Goal: Find specific page/section: Find specific page/section

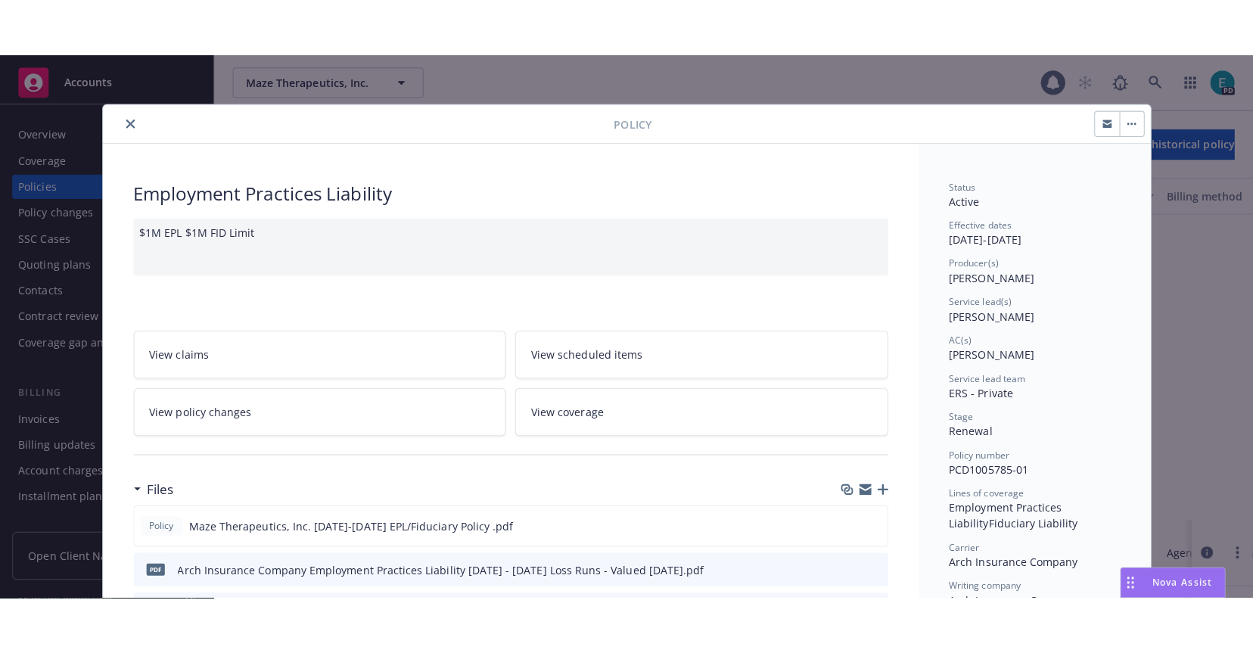
scroll to position [387, 0]
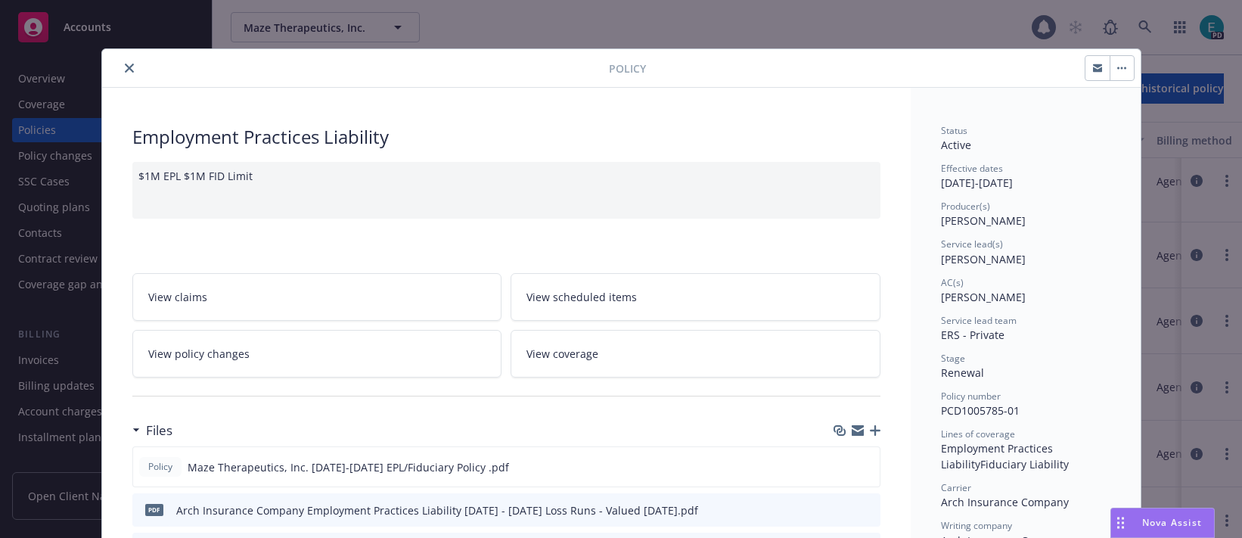
click at [129, 70] on icon "close" at bounding box center [129, 68] width 9 height 9
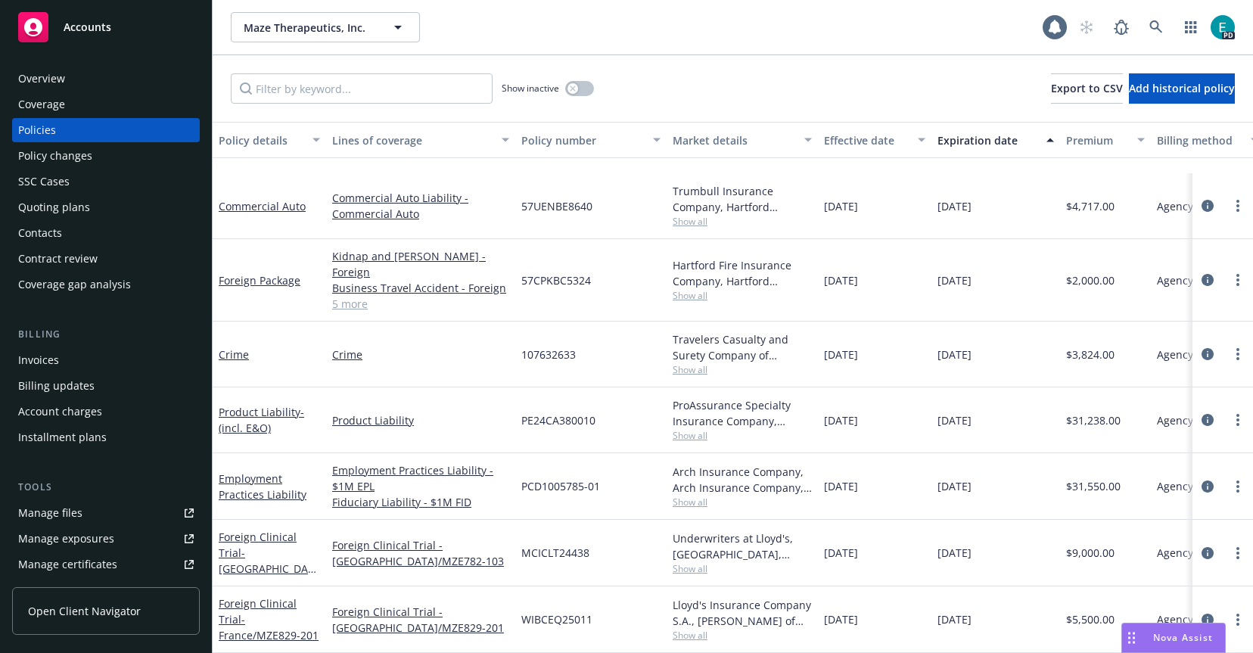
scroll to position [272, 0]
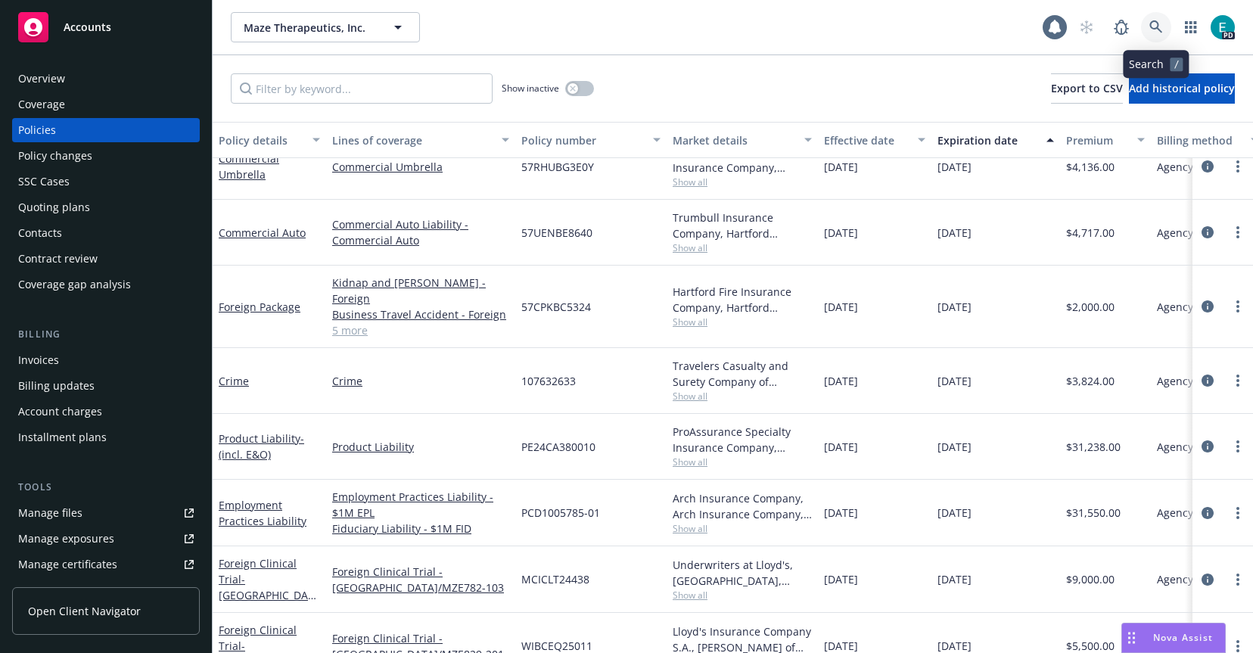
click at [1157, 28] on icon at bounding box center [1155, 26] width 13 height 13
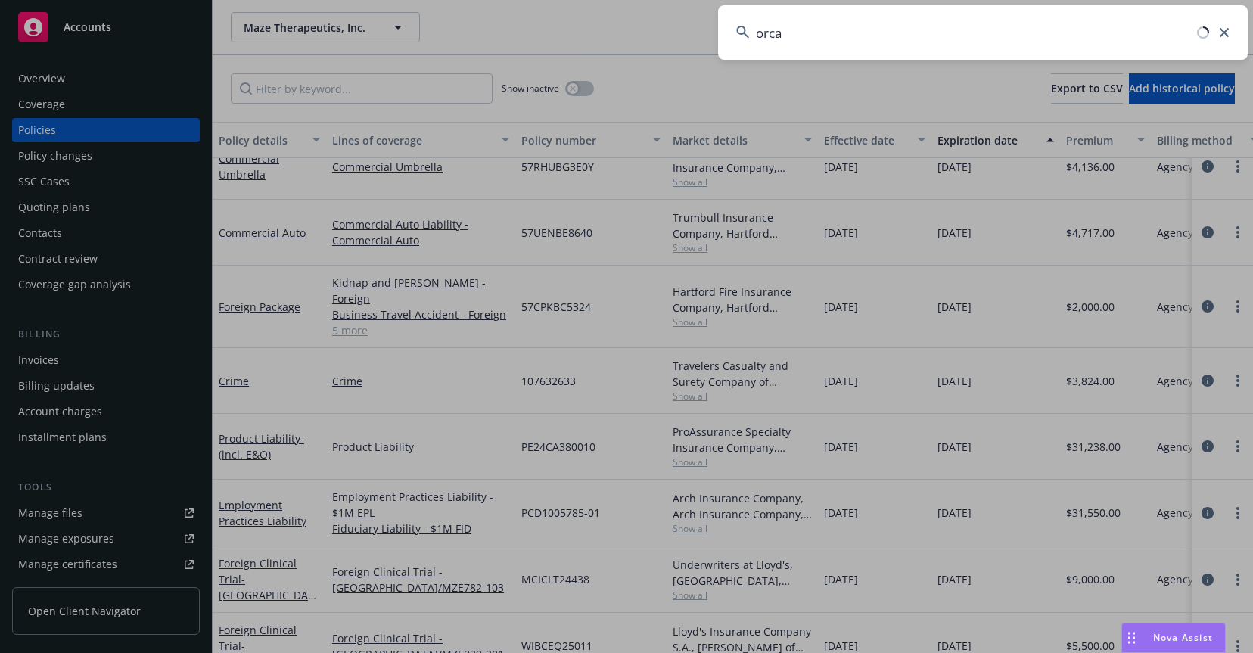
type input "orca"
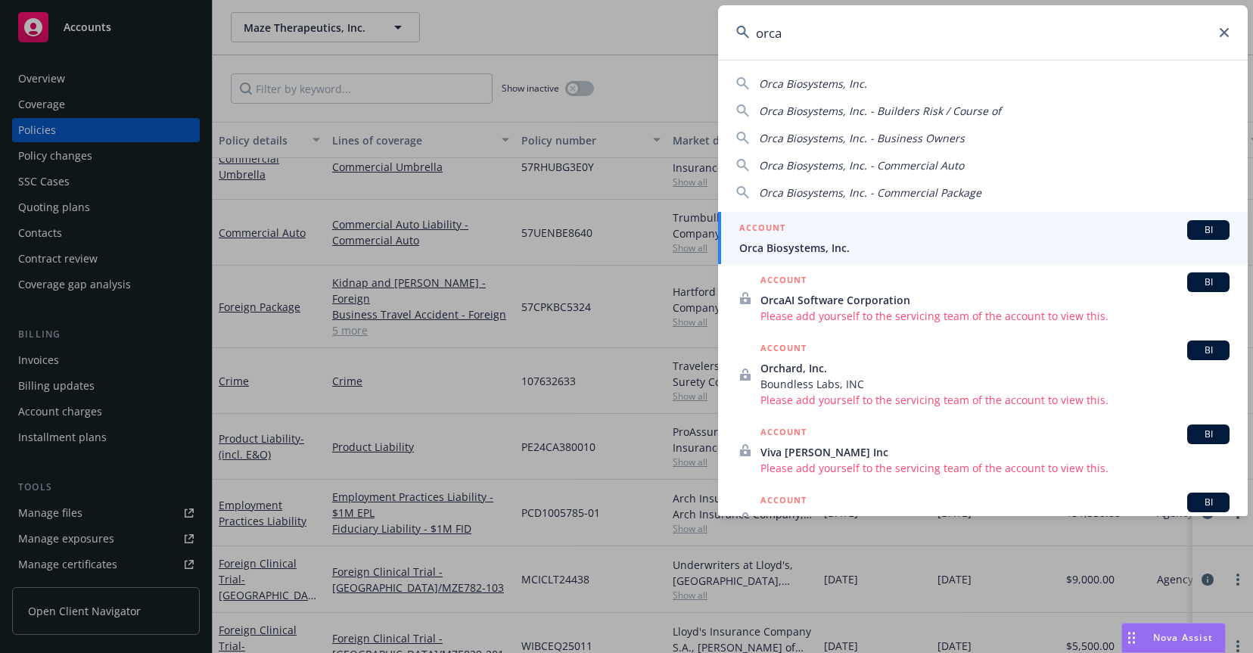
click at [791, 254] on span "Orca Biosystems, Inc." at bounding box center [984, 248] width 490 height 16
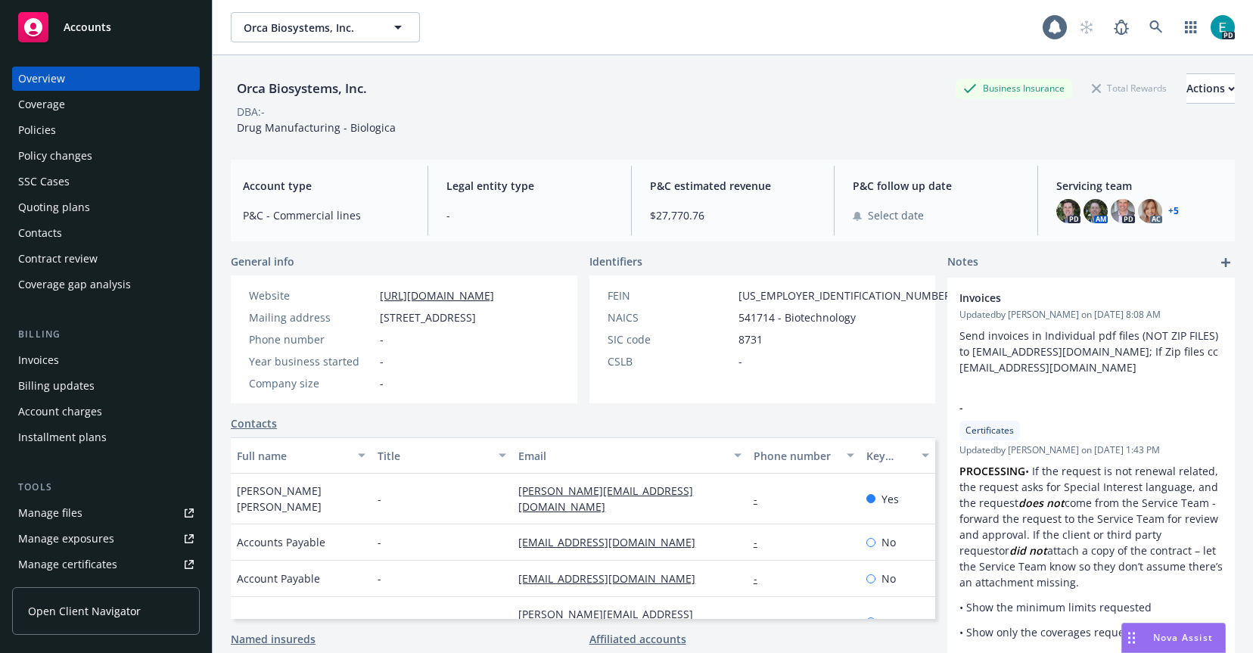
click at [60, 139] on div "Policies" at bounding box center [106, 130] width 176 height 24
